Goal: Use online tool/utility: Utilize a website feature to perform a specific function

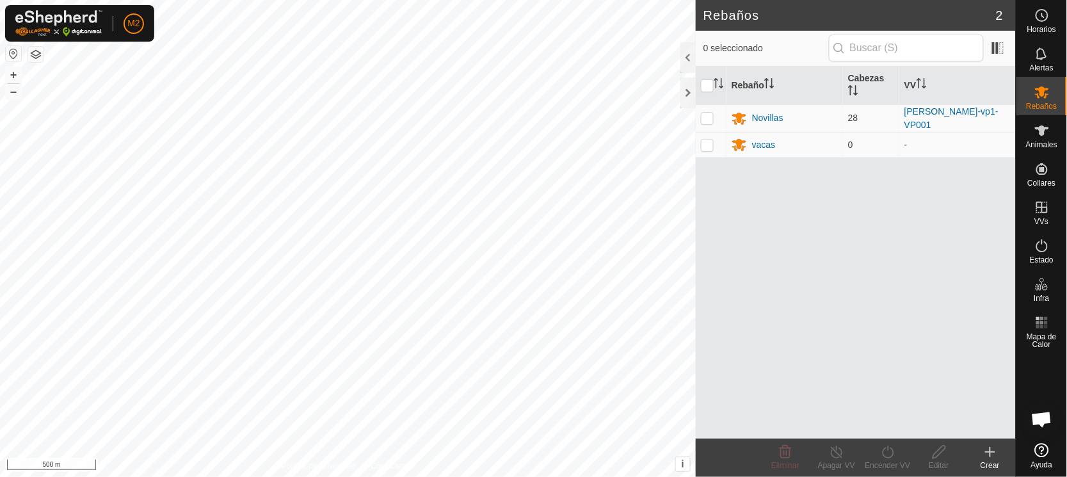
click at [12, 49] on button "button" at bounding box center [13, 53] width 15 height 15
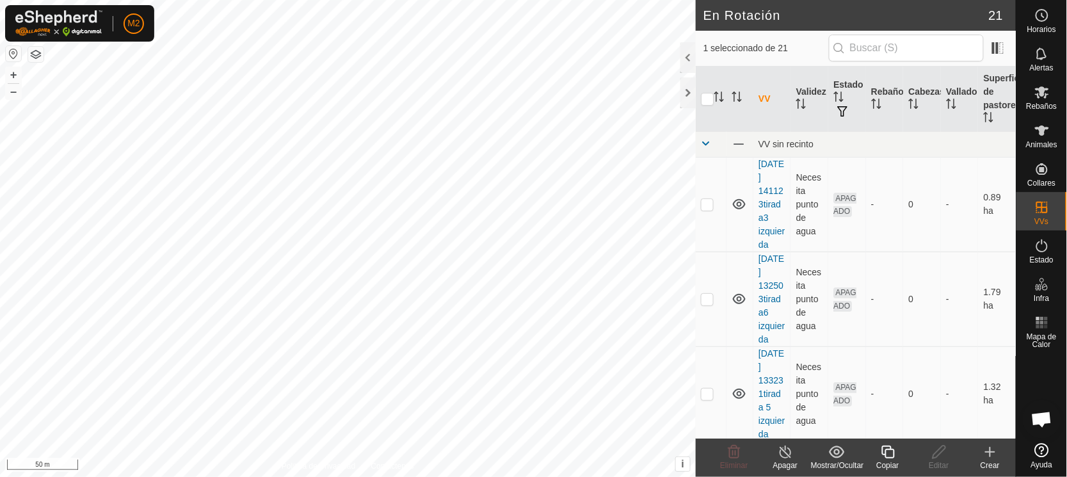
click at [892, 454] on icon at bounding box center [888, 451] width 16 height 15
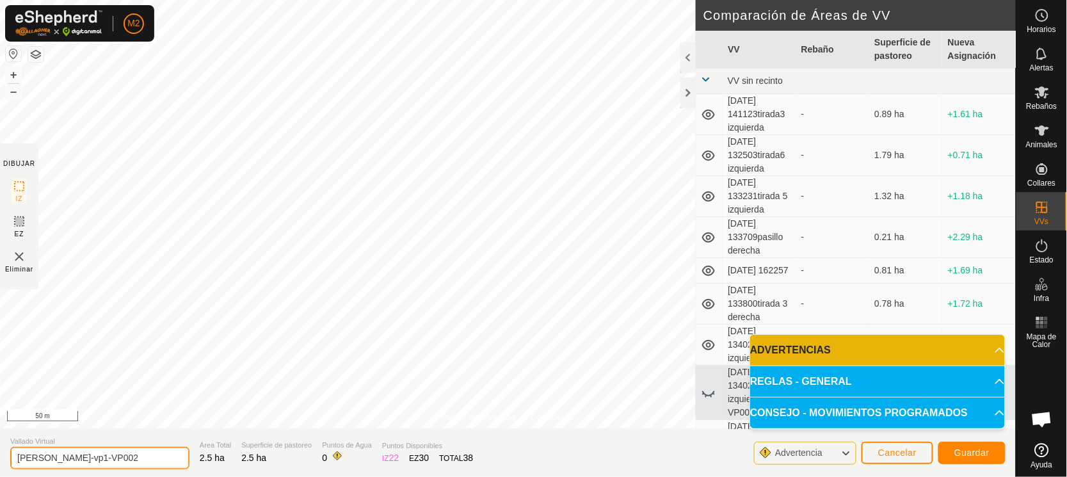
click at [122, 457] on input "[PERSON_NAME]-vp1-VP002" at bounding box center [99, 458] width 179 height 22
type input "M"
type input "saneamiento"
click at [960, 448] on span "Guardar" at bounding box center [971, 452] width 35 height 10
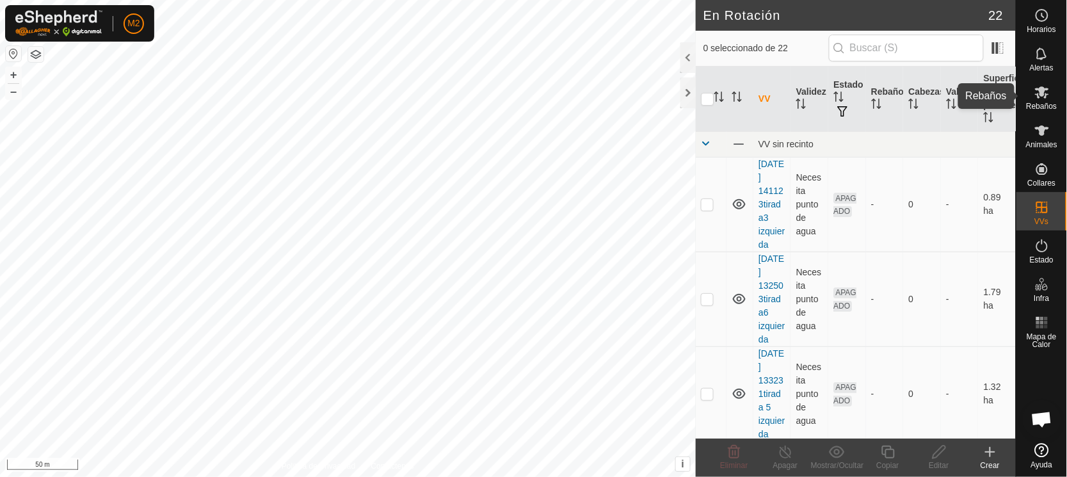
click at [1041, 93] on icon at bounding box center [1042, 92] width 14 height 12
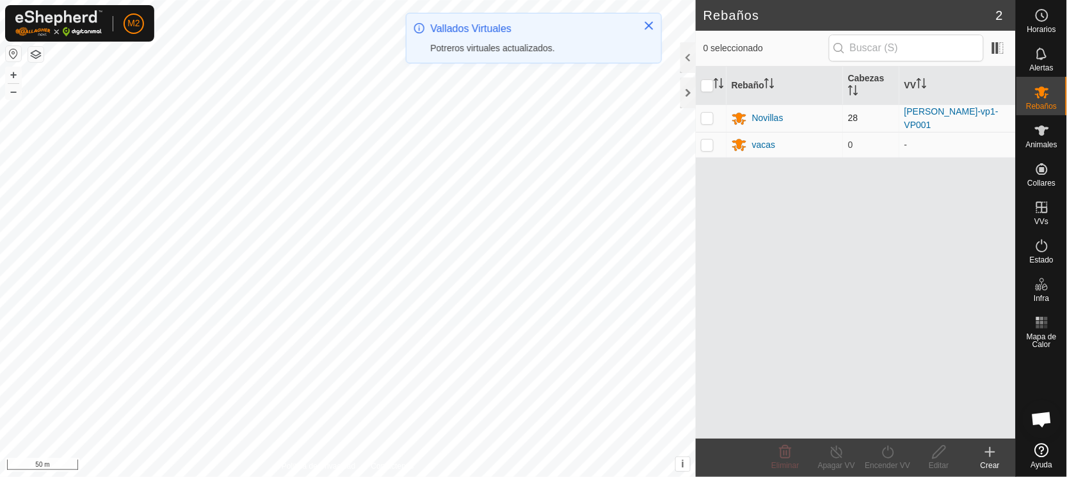
click at [706, 113] on p-checkbox at bounding box center [707, 118] width 13 height 10
checkbox input "true"
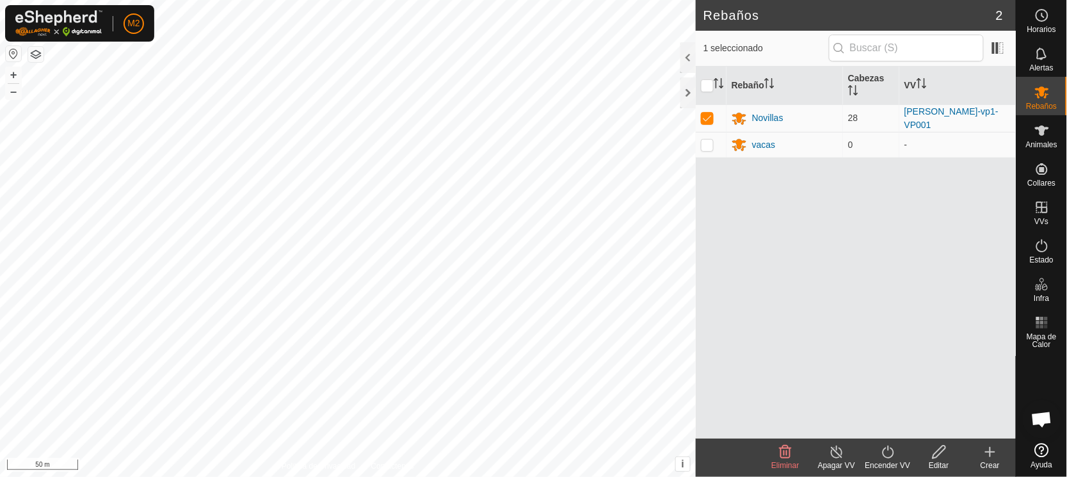
click at [889, 447] on icon at bounding box center [888, 451] width 16 height 15
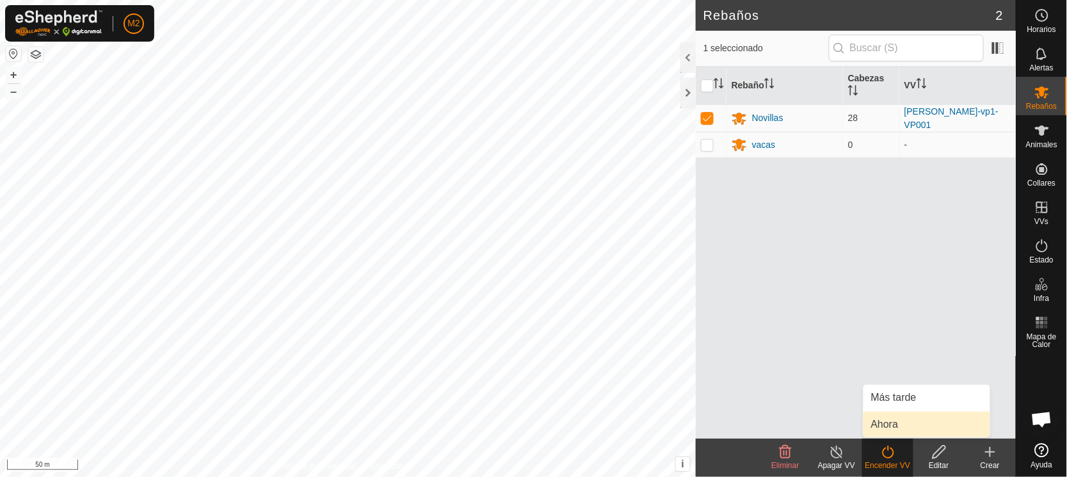
click at [886, 423] on link "Ahora" at bounding box center [926, 424] width 127 height 26
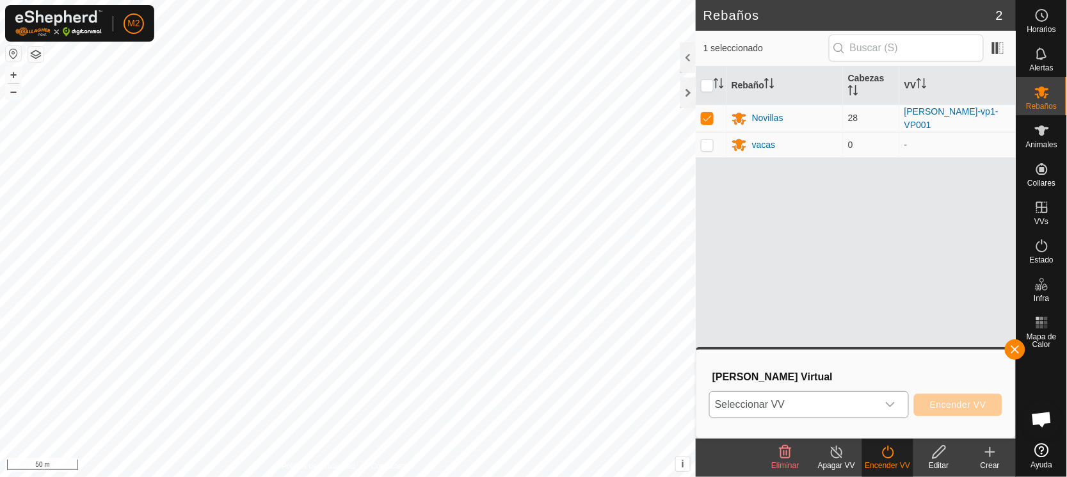
click at [757, 399] on span "Seleccionar VV" at bounding box center [794, 405] width 168 height 26
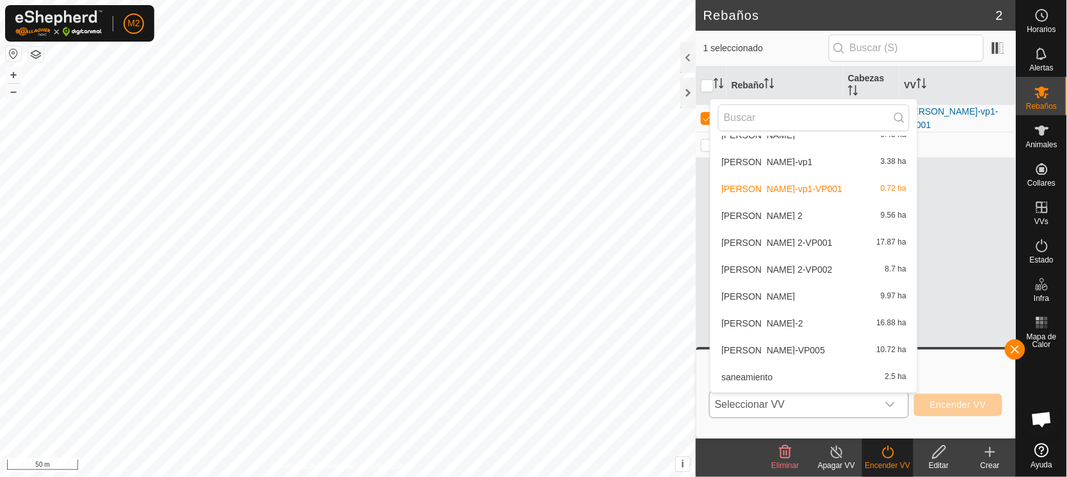
scroll to position [362, 0]
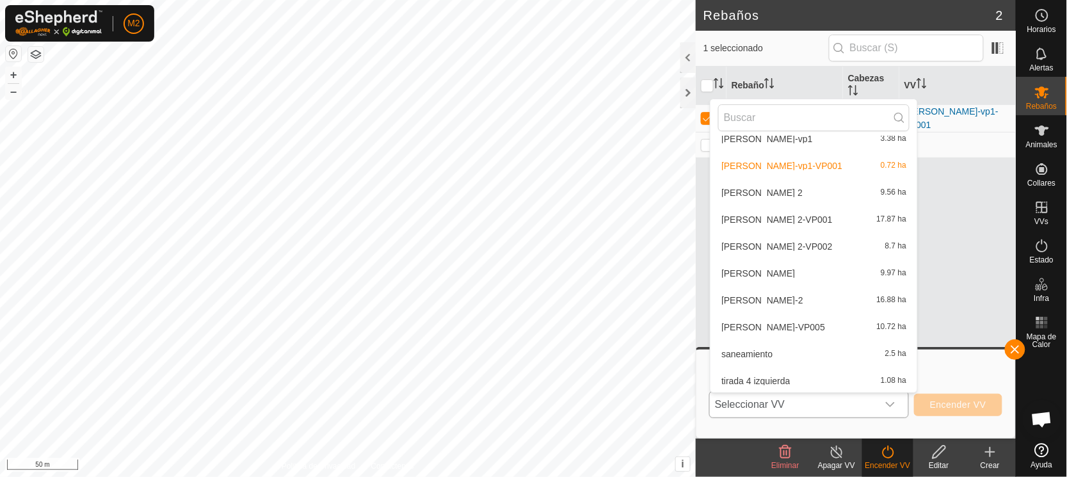
click at [749, 348] on li "saneamiento 2.5 ha" at bounding box center [813, 354] width 207 height 26
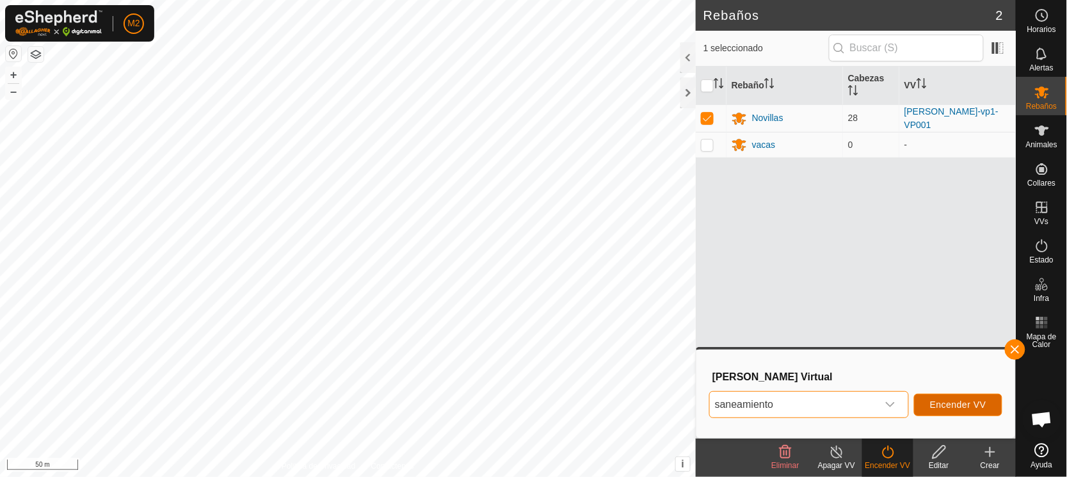
click at [938, 405] on span "Encender VV" at bounding box center [958, 404] width 56 height 10
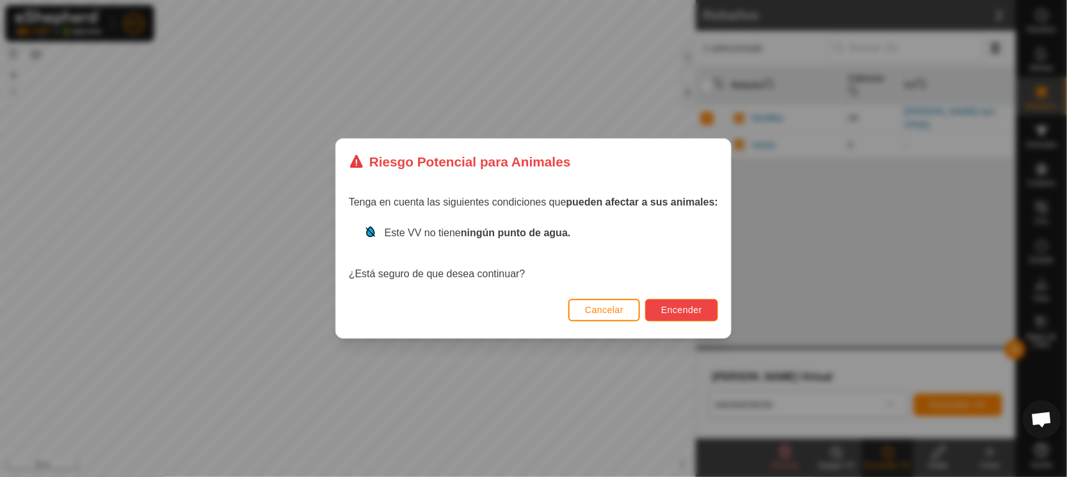
click at [706, 303] on button "Encender" at bounding box center [681, 310] width 73 height 22
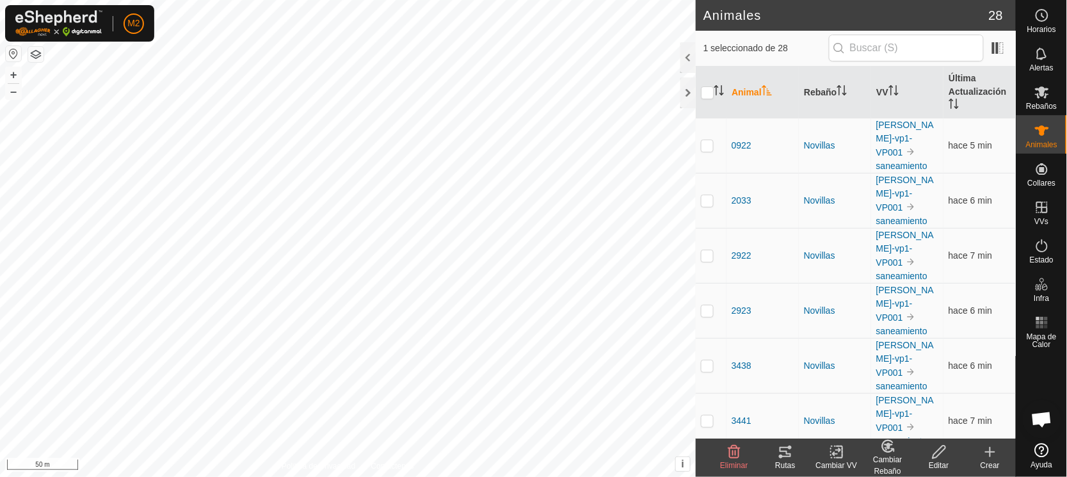
click at [837, 454] on icon at bounding box center [836, 452] width 9 height 8
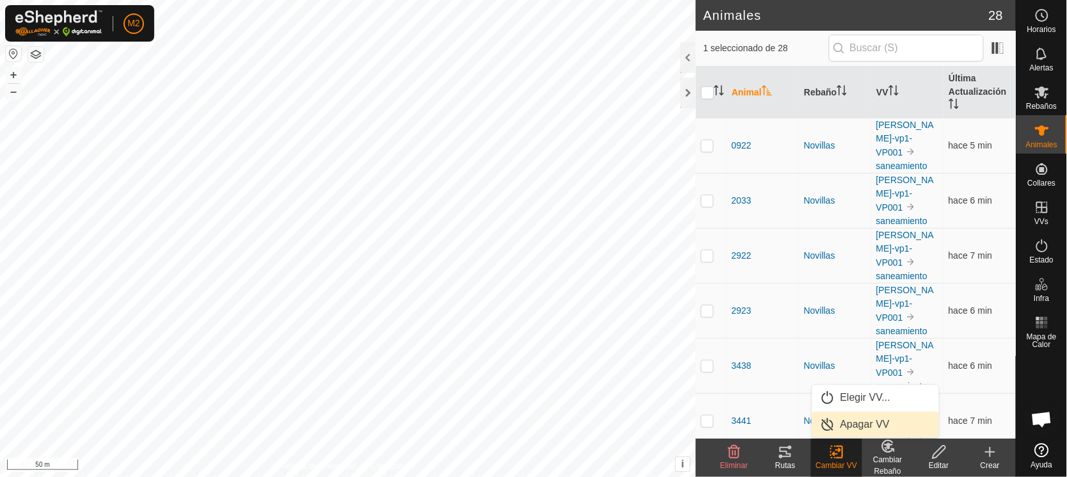
click at [824, 422] on link "Apagar VV" at bounding box center [875, 424] width 127 height 26
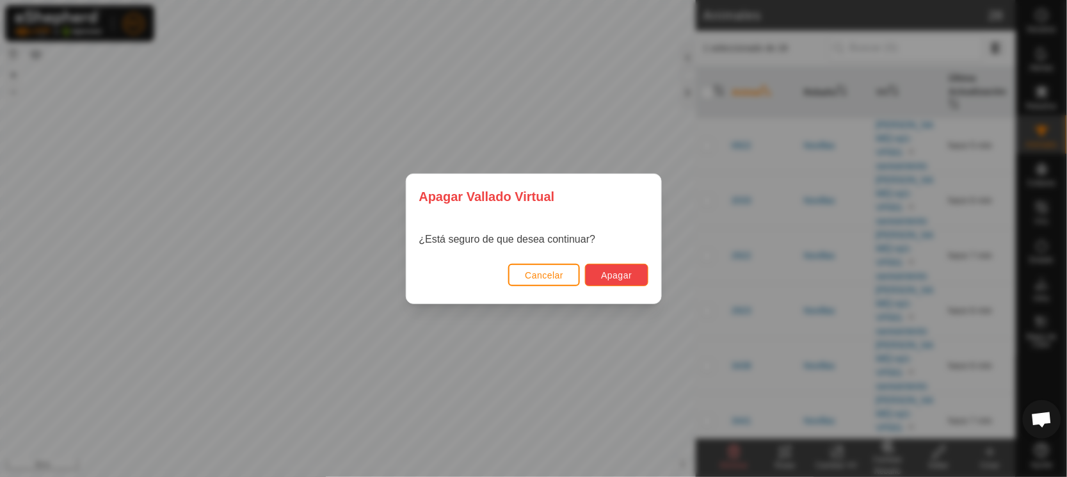
click at [621, 267] on button "Apagar" at bounding box center [616, 275] width 63 height 22
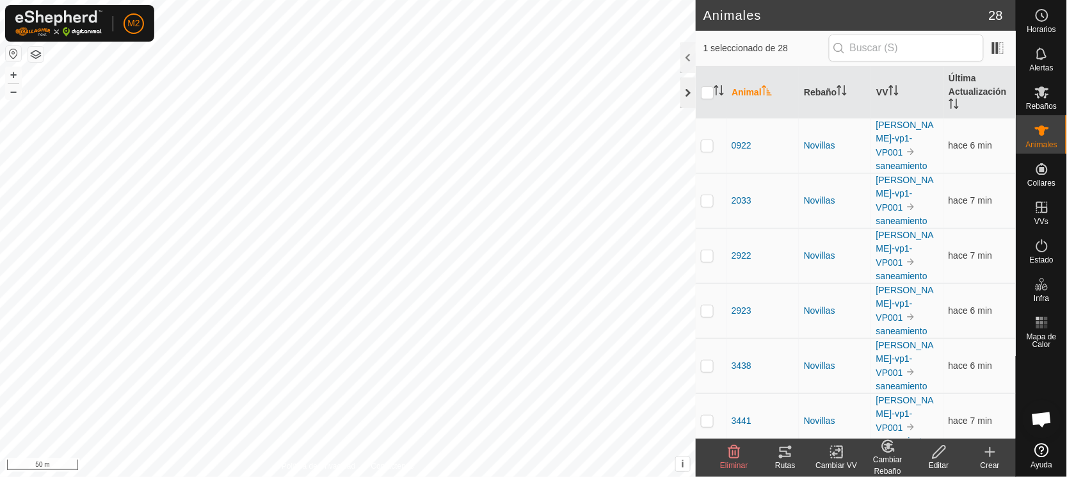
click at [688, 91] on div at bounding box center [687, 92] width 15 height 31
